Goal: Information Seeking & Learning: Learn about a topic

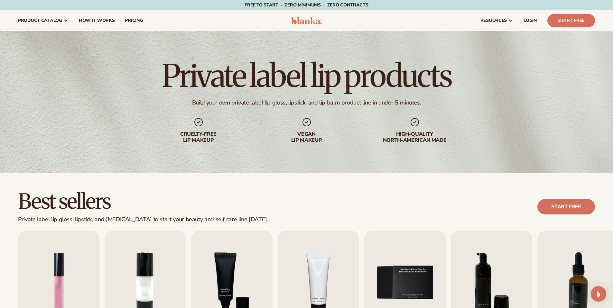
scroll to position [633, 0]
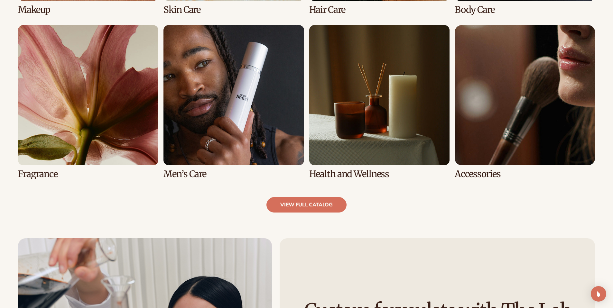
click at [363, 173] on link "7 / 8" at bounding box center [379, 102] width 140 height 154
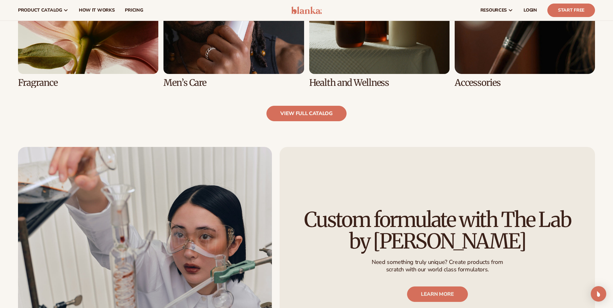
scroll to position [683, 0]
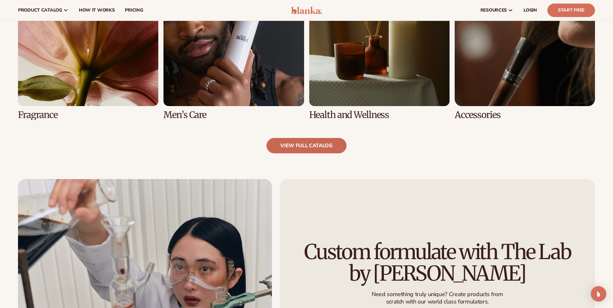
click at [306, 143] on link "view full catalog" at bounding box center [306, 145] width 80 height 15
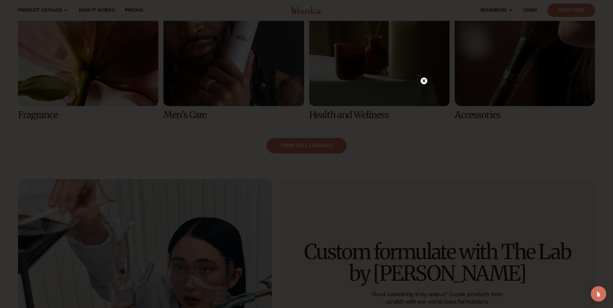
click at [422, 81] on circle at bounding box center [424, 81] width 7 height 7
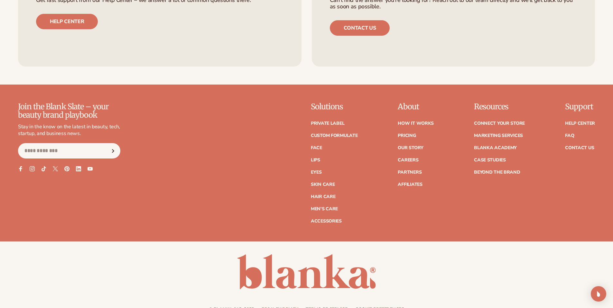
scroll to position [1257, 0]
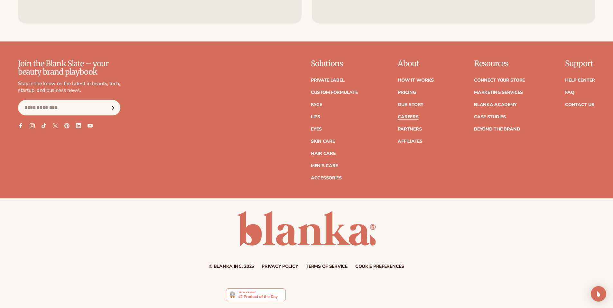
click at [408, 118] on link "Careers" at bounding box center [408, 117] width 21 height 5
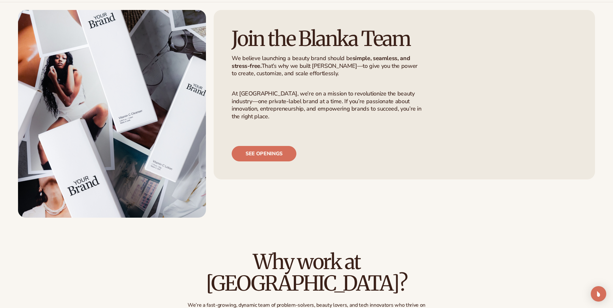
scroll to position [63, 0]
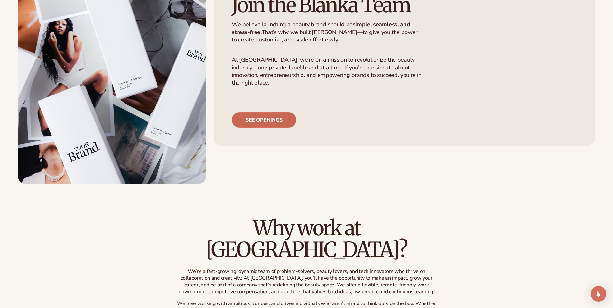
click at [257, 128] on link "See openings" at bounding box center [264, 119] width 65 height 15
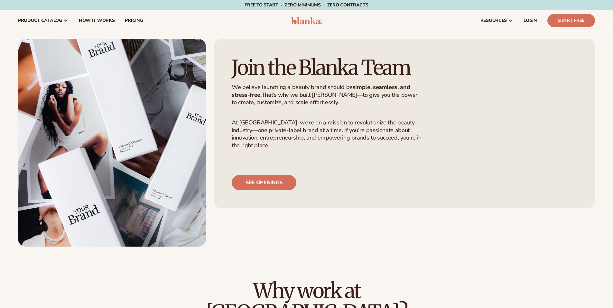
scroll to position [63, 0]
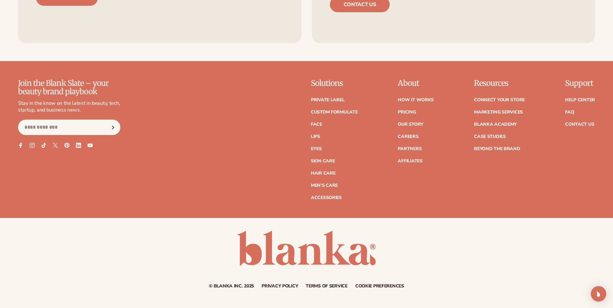
scroll to position [1257, 0]
